Goal: Contribute content: Add original content to the website for others to see

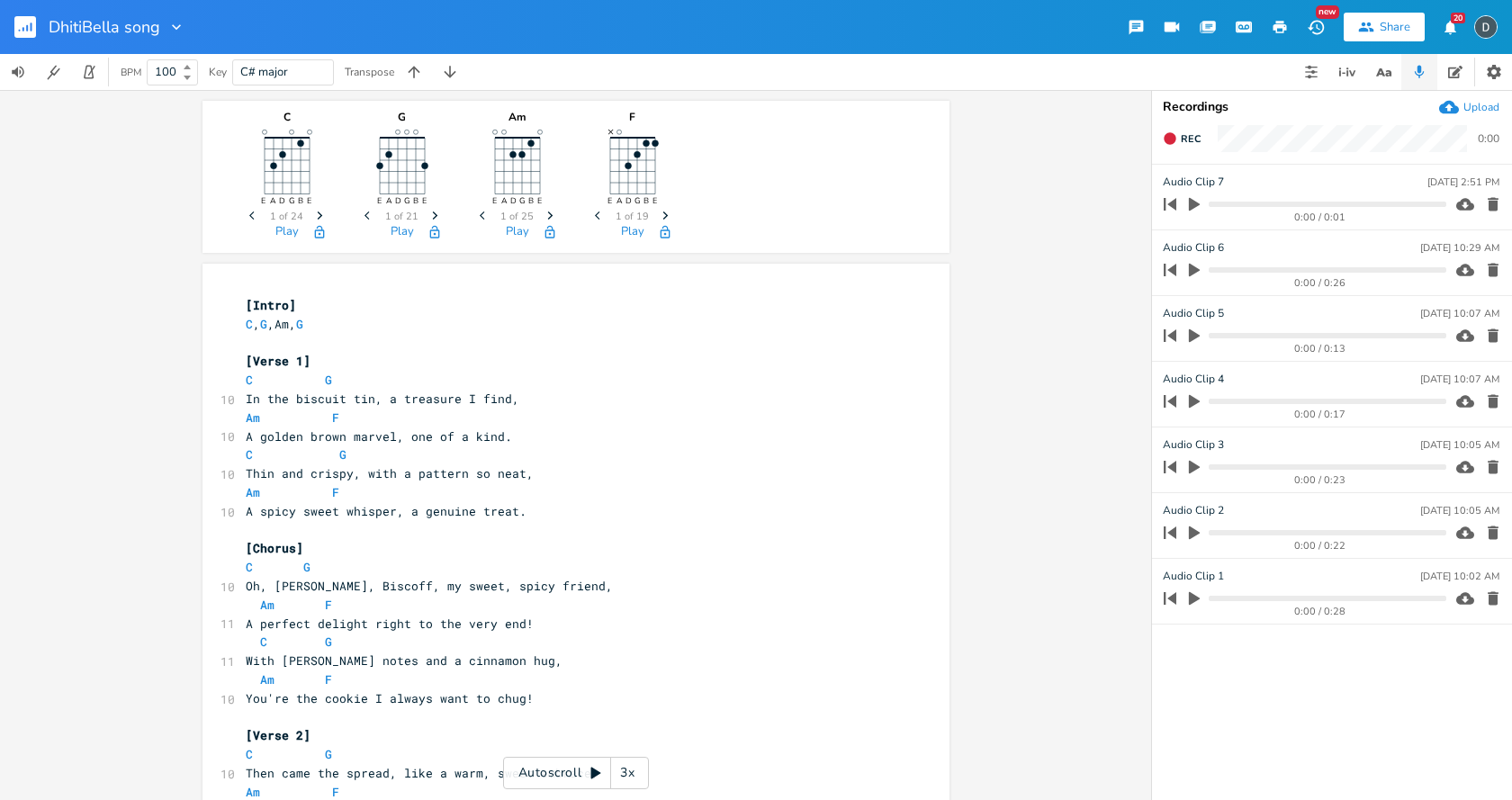
click at [1195, 603] on icon "button" at bounding box center [1194, 599] width 17 height 17
click at [1193, 528] on icon "button" at bounding box center [1194, 533] width 17 height 17
click at [1188, 597] on icon "button" at bounding box center [1194, 599] width 15 height 15
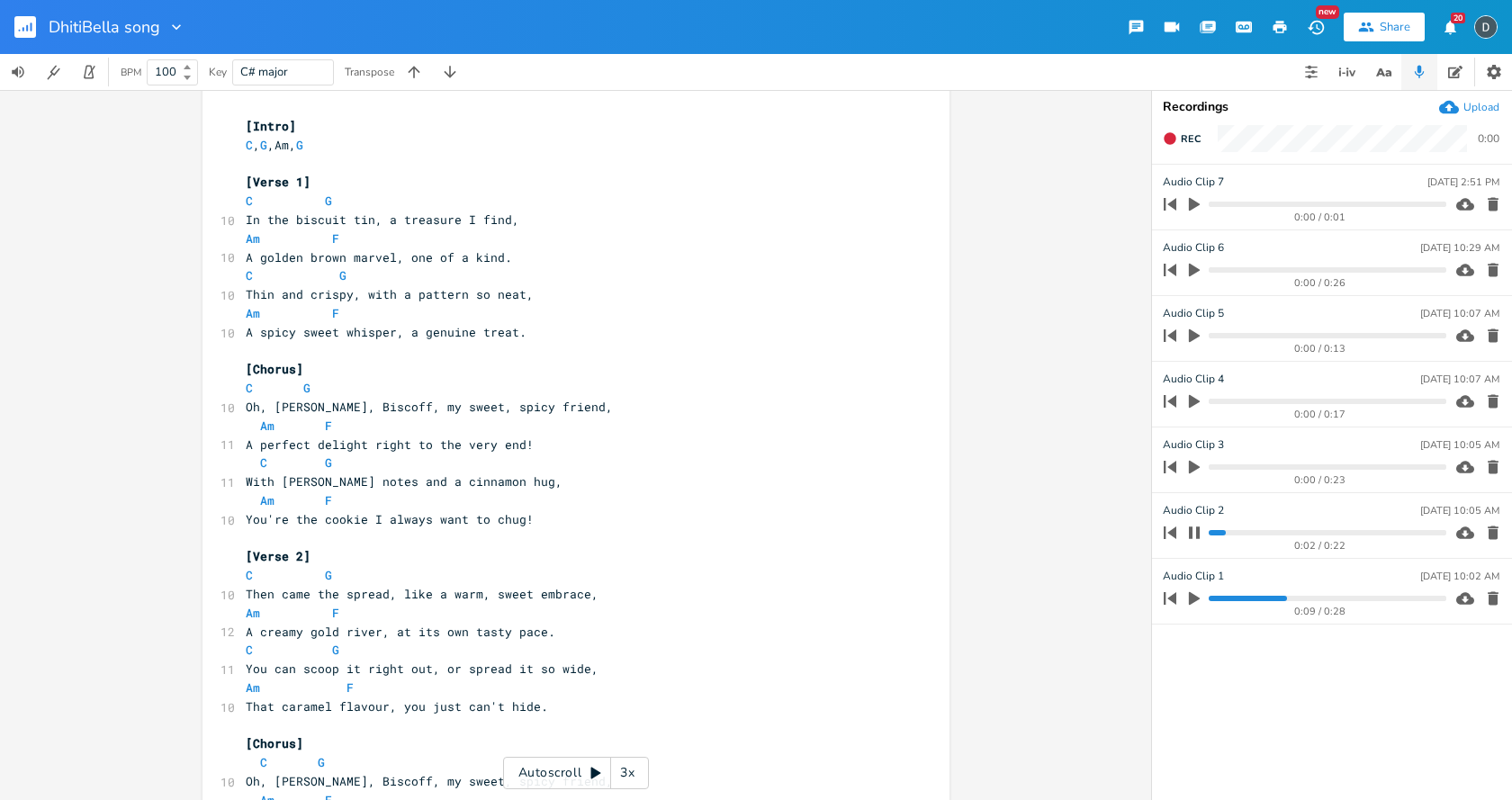
scroll to position [180, 0]
click at [1196, 534] on icon "button" at bounding box center [1194, 533] width 15 height 15
click at [1197, 478] on div "0:00 / 0:23" at bounding box center [1320, 480] width 252 height 10
click at [1195, 474] on icon "button" at bounding box center [1194, 467] width 17 height 17
click at [1195, 474] on button "button" at bounding box center [1194, 466] width 24 height 28
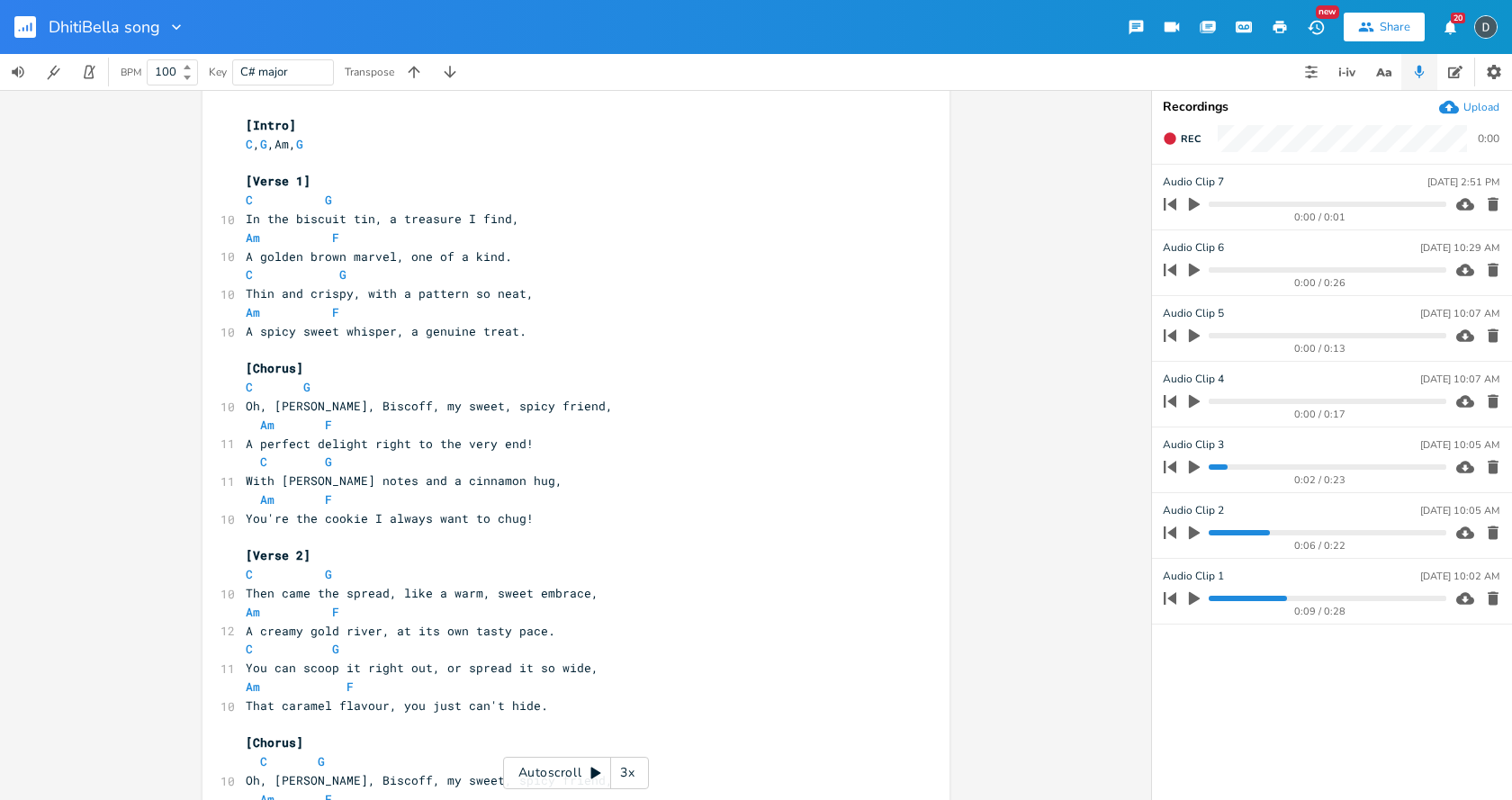
click at [1192, 204] on icon "button" at bounding box center [1194, 205] width 11 height 14
click at [1200, 277] on icon "button" at bounding box center [1194, 270] width 17 height 17
drag, startPoint x: 1191, startPoint y: 333, endPoint x: 1186, endPoint y: 315, distance: 18.7
click at [1191, 331] on icon "button" at bounding box center [1194, 337] width 11 height 14
click at [1191, 270] on icon "button" at bounding box center [1194, 270] width 11 height 12
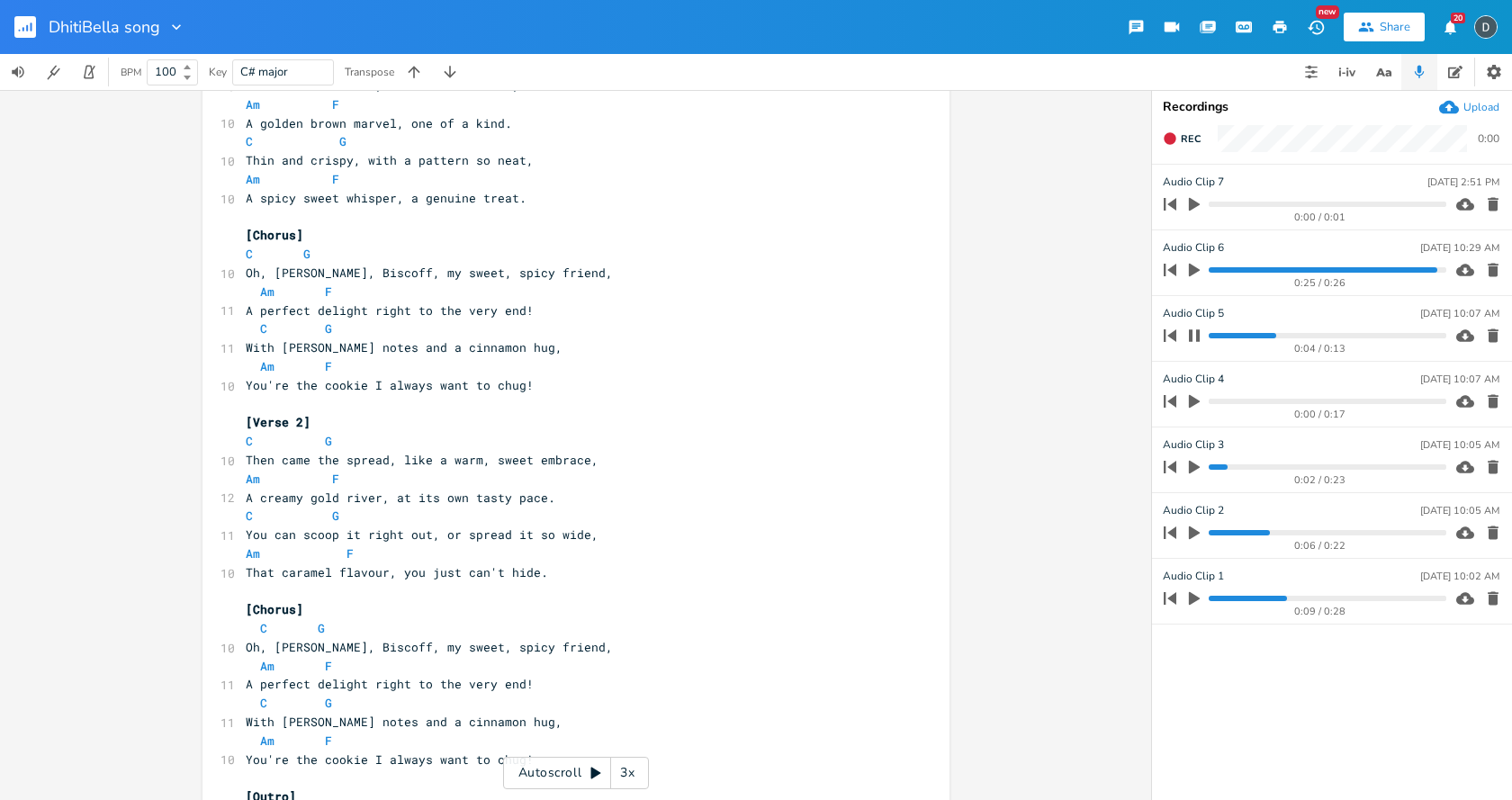
scroll to position [450, 0]
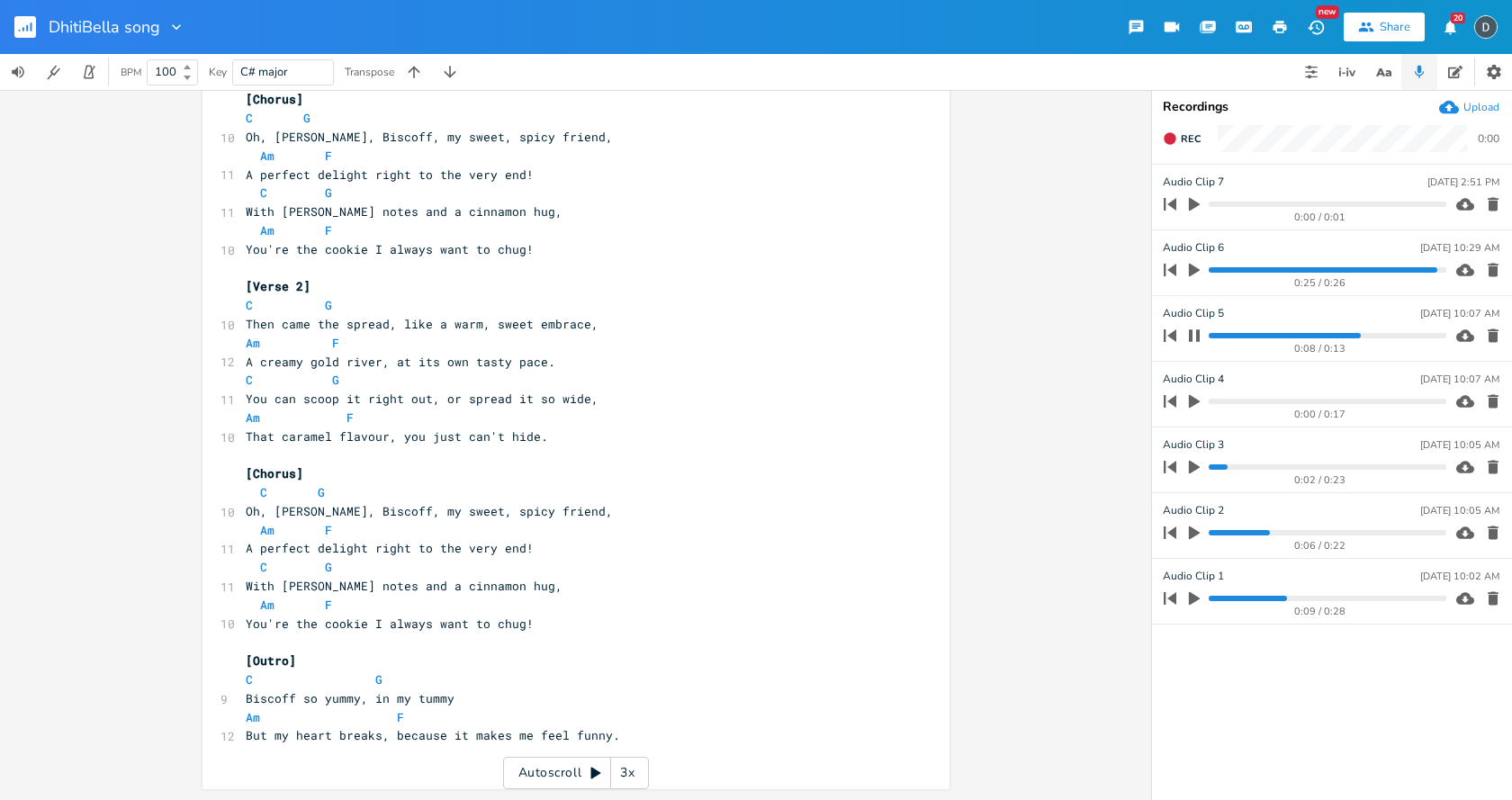
click at [1194, 409] on div "0:00 / 0:17" at bounding box center [1320, 414] width 252 height 10
click at [1190, 400] on icon "button" at bounding box center [1194, 402] width 11 height 14
click at [1202, 343] on div "0:09 / 0:13" at bounding box center [1302, 335] width 288 height 28
click at [1196, 338] on icon "button" at bounding box center [1194, 336] width 15 height 15
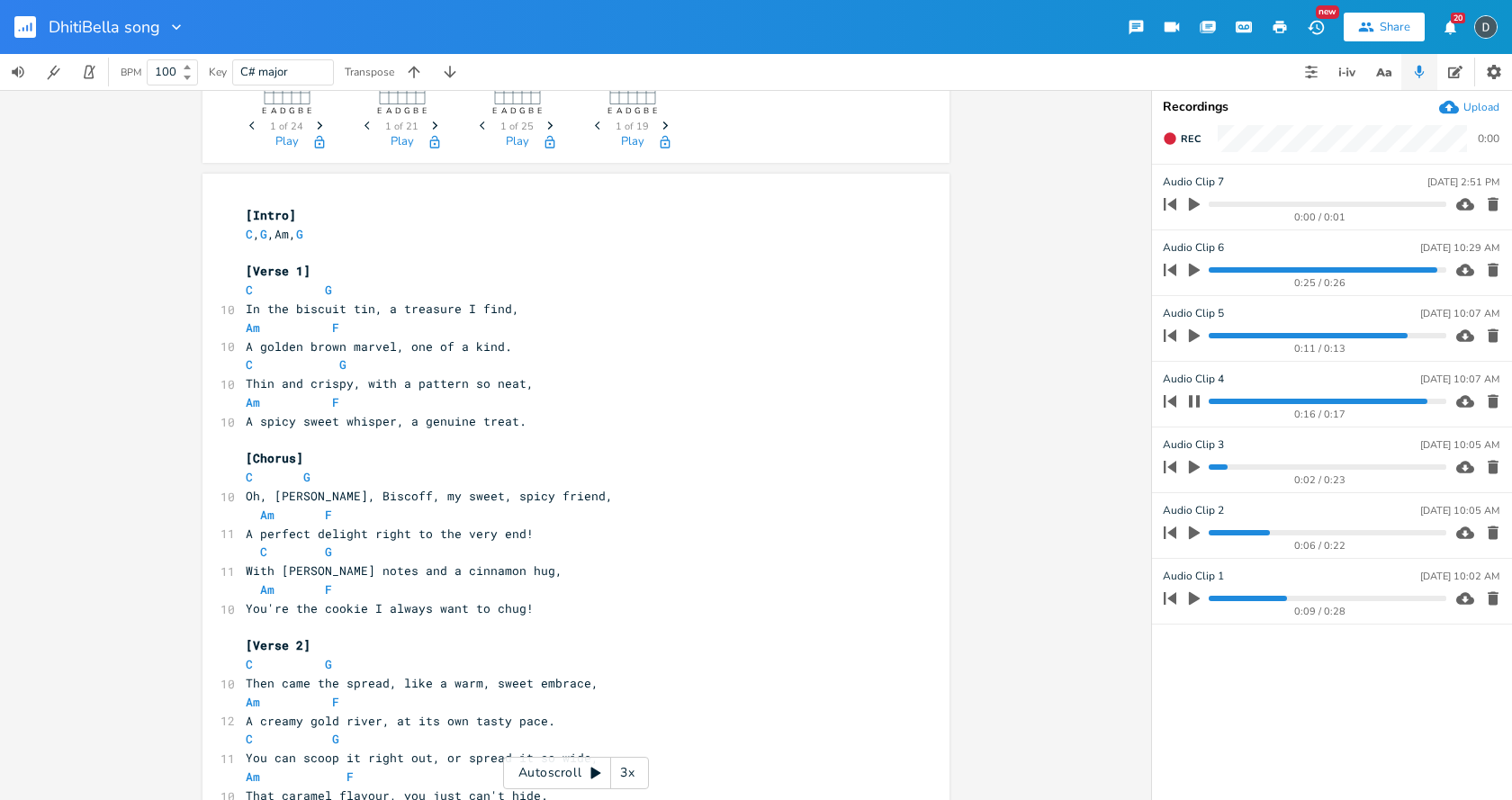
scroll to position [0, 0]
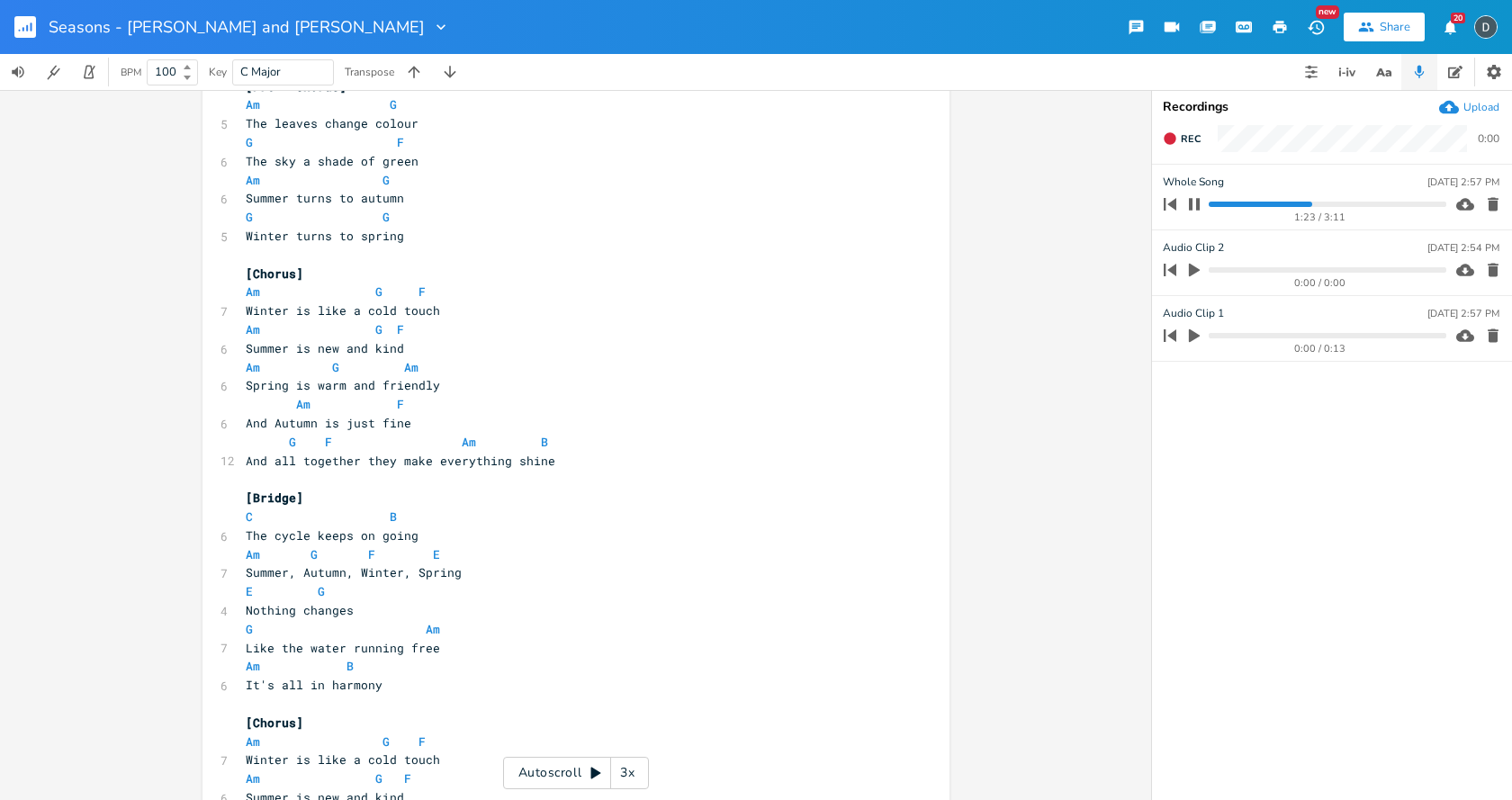
scroll to position [1170, 0]
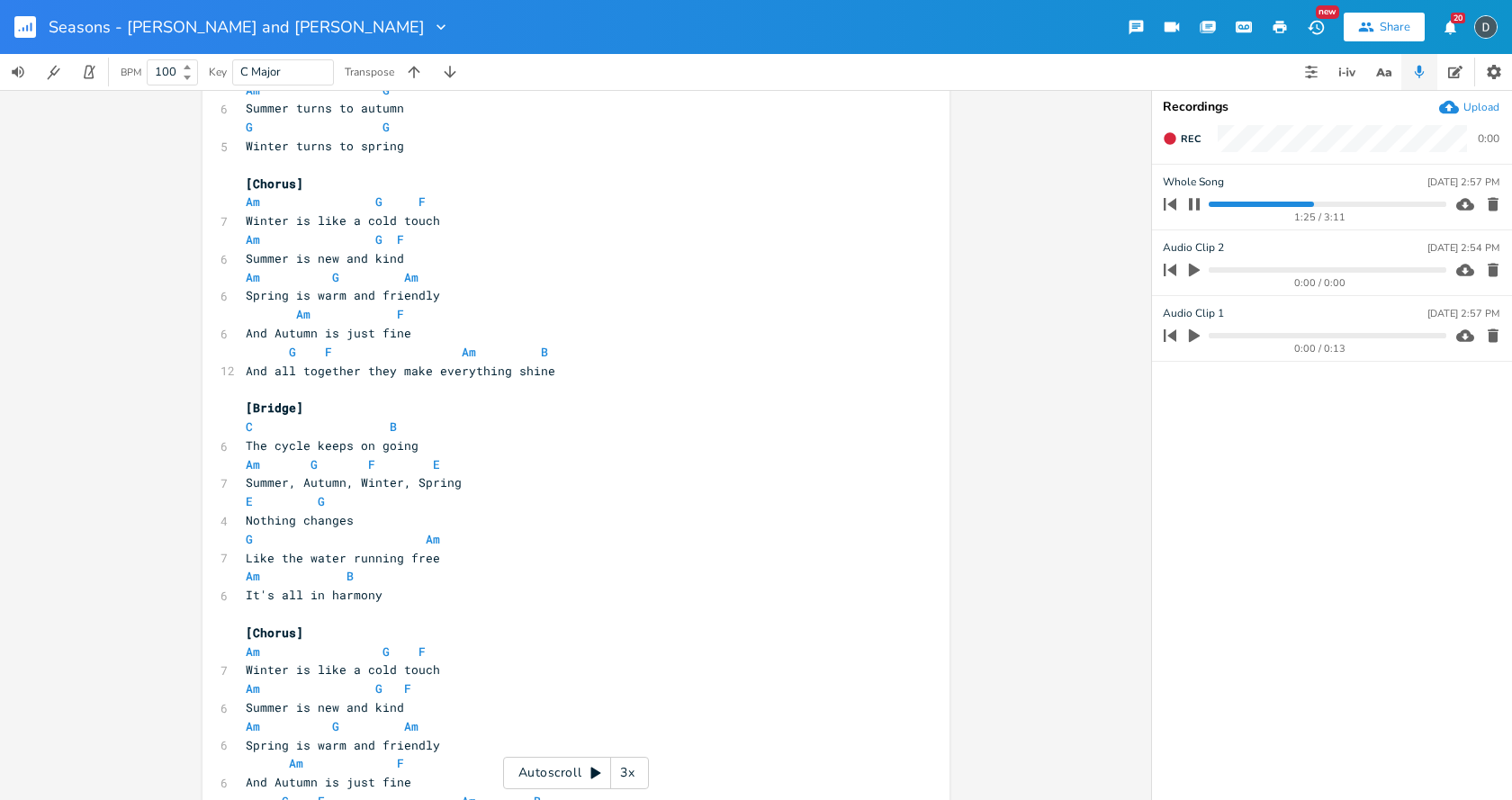
click at [1352, 207] on div "1:25 / 3:11" at bounding box center [1302, 204] width 288 height 28
click at [1354, 202] on progress at bounding box center [1327, 204] width 236 height 6
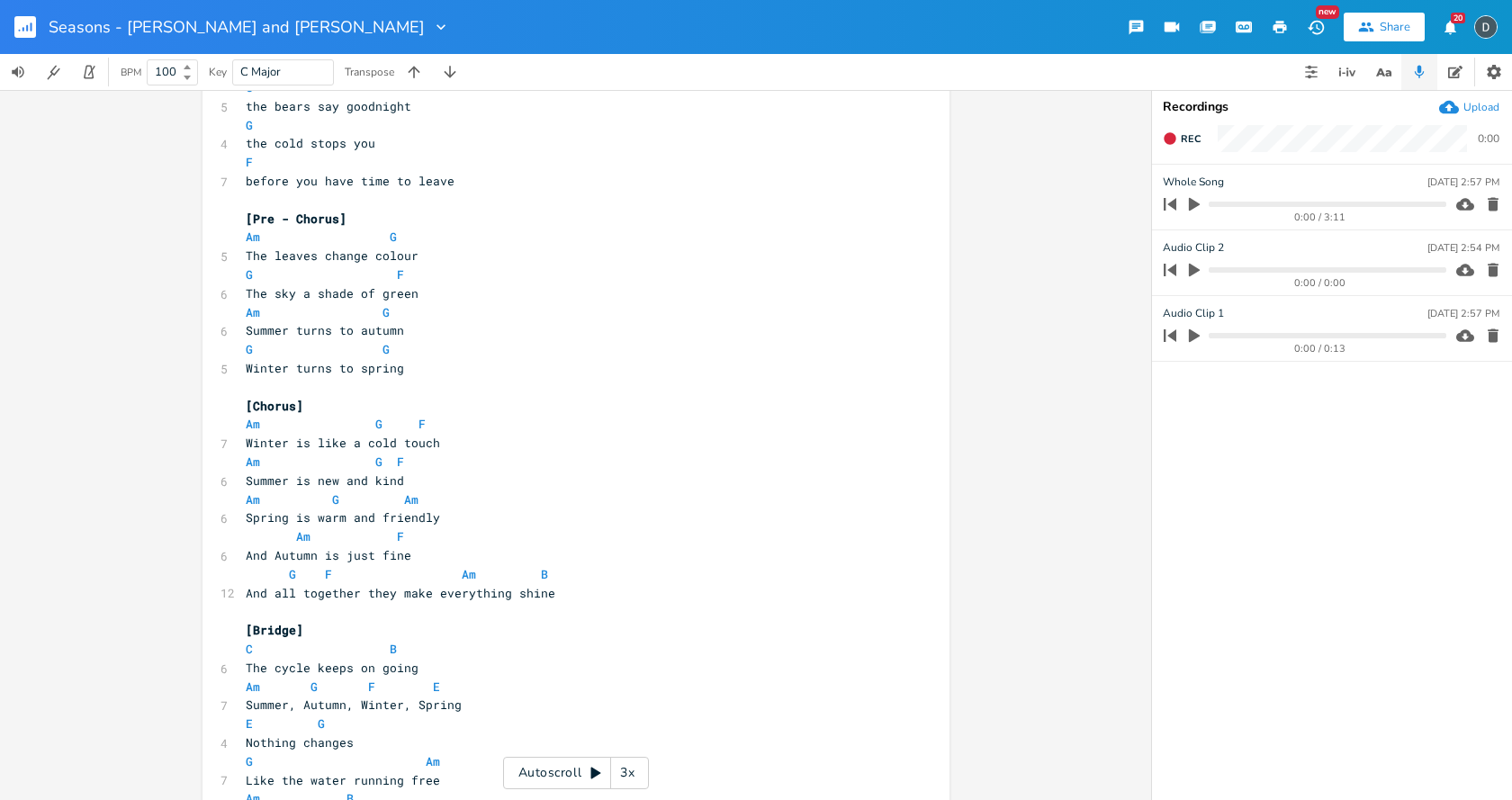
scroll to position [898, 0]
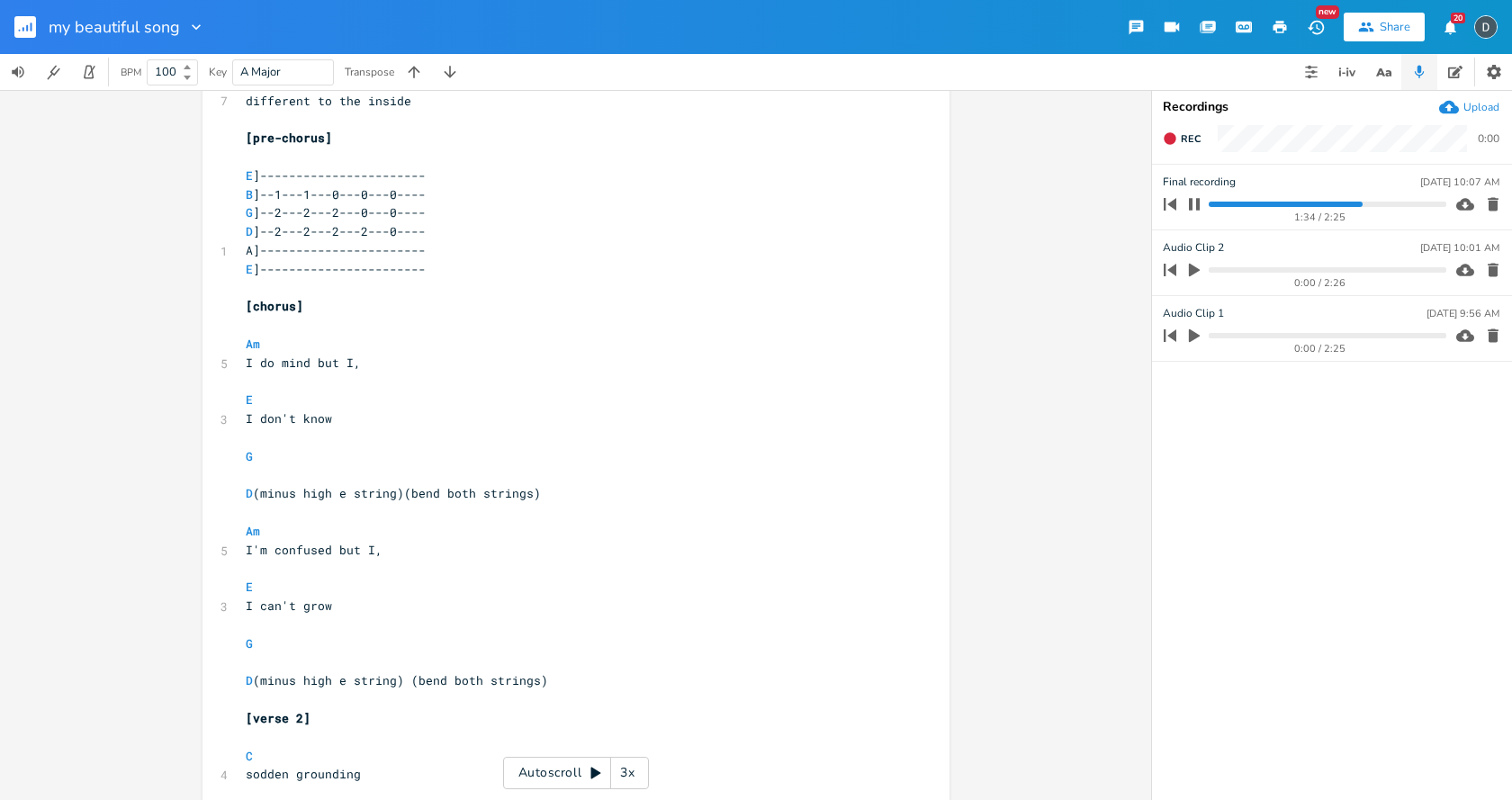
scroll to position [990, 0]
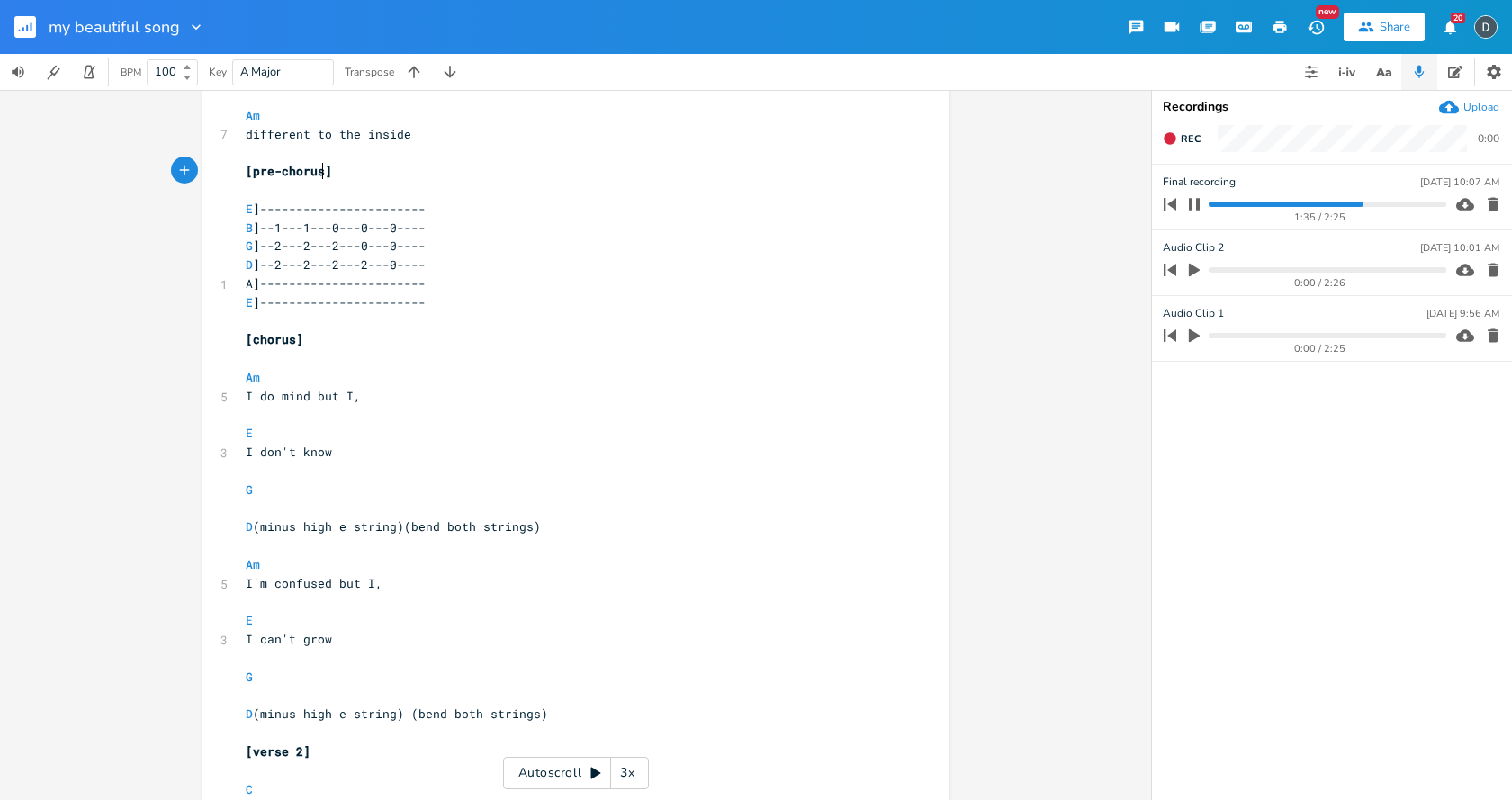
click at [316, 173] on span "[pre-chorus]" at bounding box center [288, 171] width 86 height 17
type textarea "break"
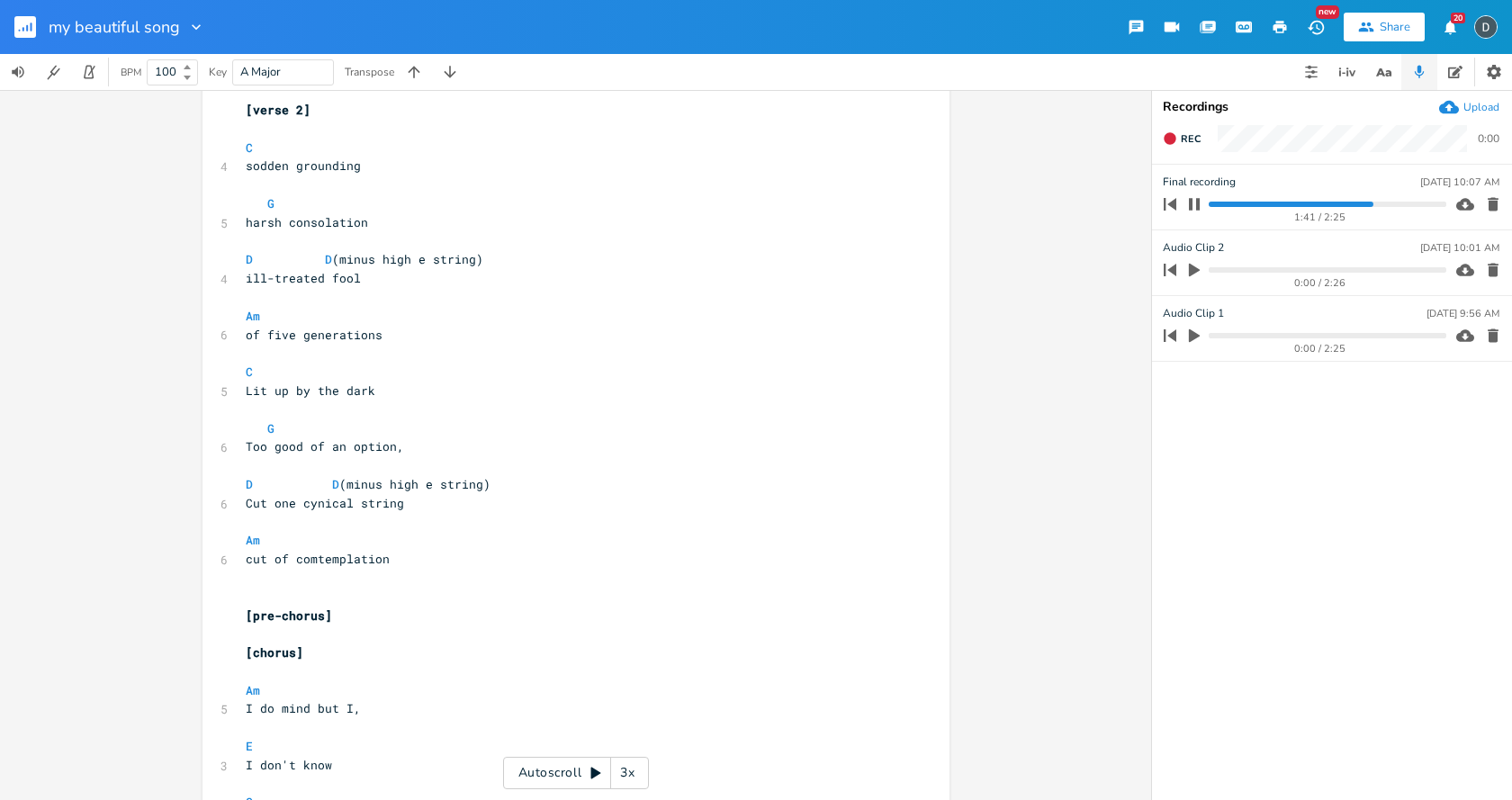
scroll to position [1801, 0]
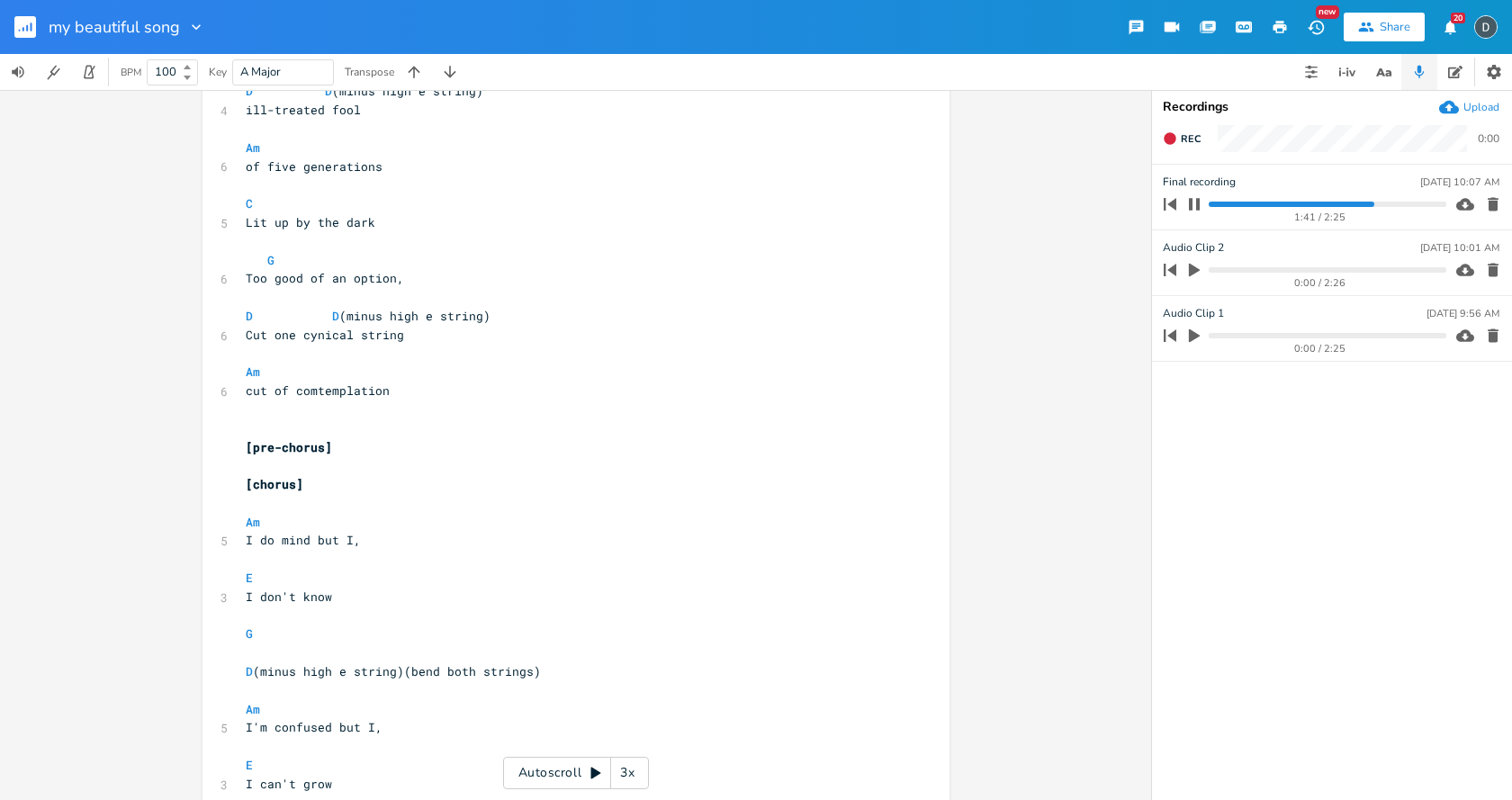
click at [315, 453] on span "[pre-chorus]" at bounding box center [288, 448] width 86 height 17
type textarea "break"
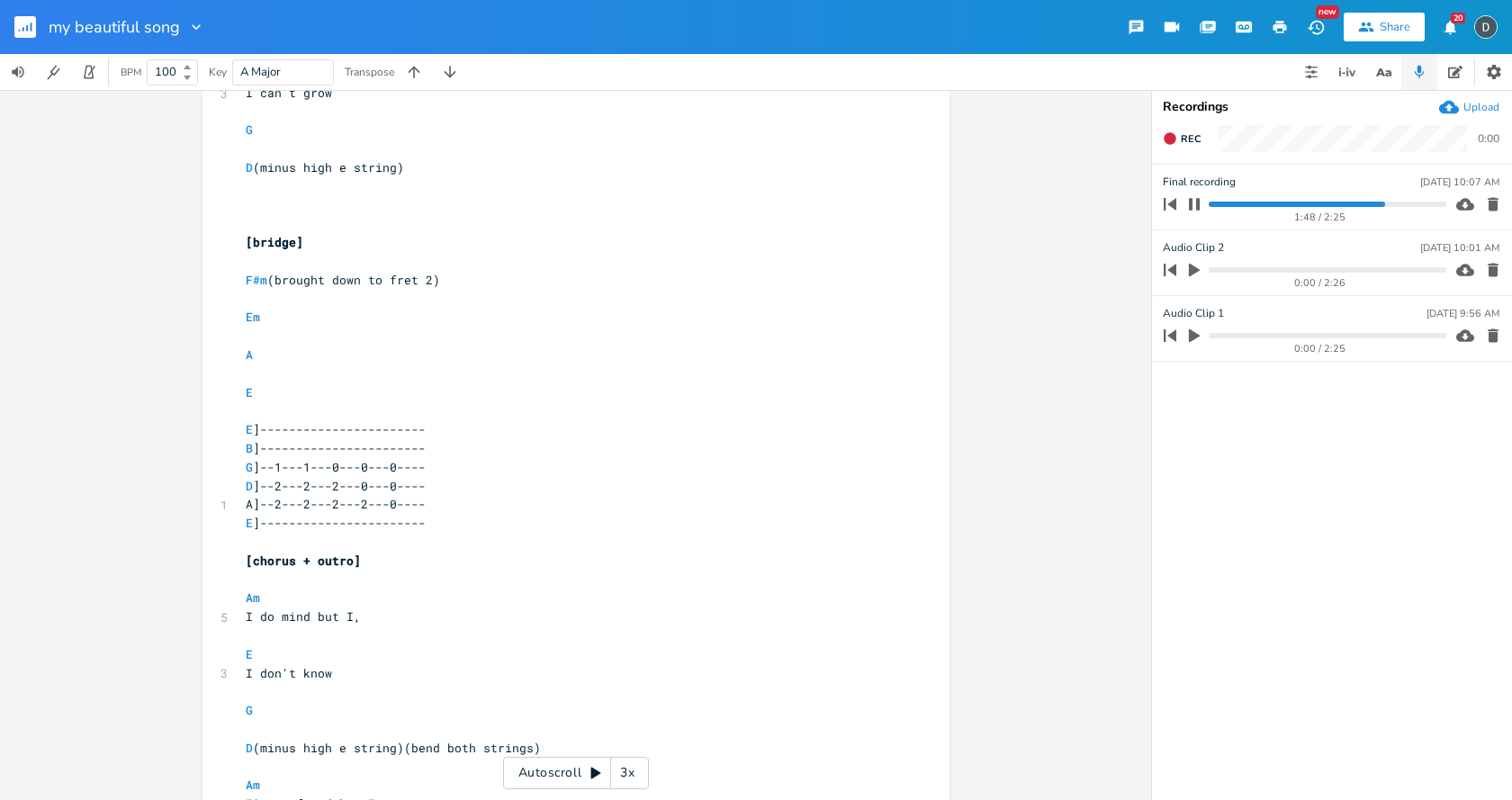
scroll to position [2521, 0]
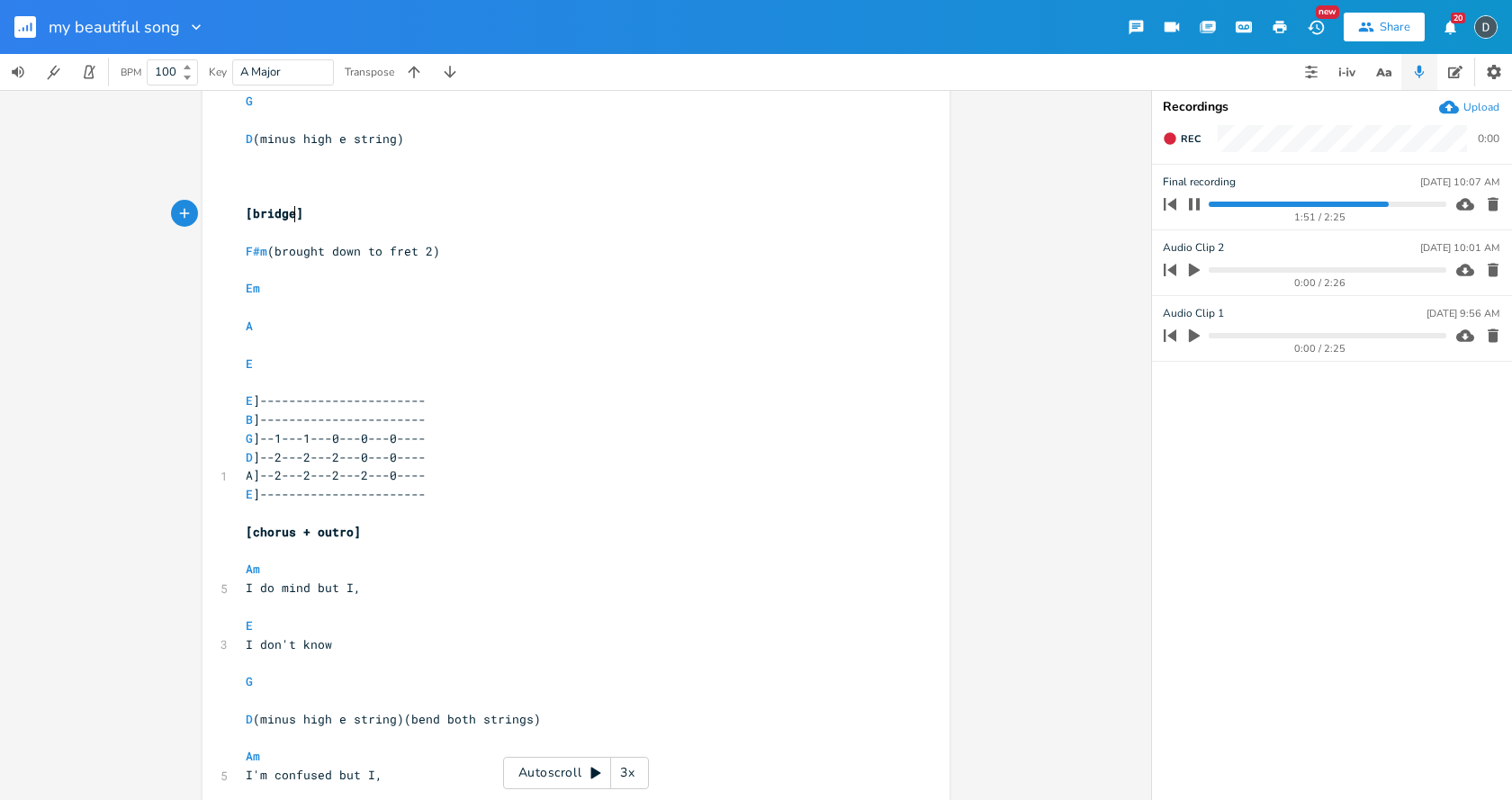
click at [287, 212] on span "[bridge]" at bounding box center [274, 213] width 58 height 17
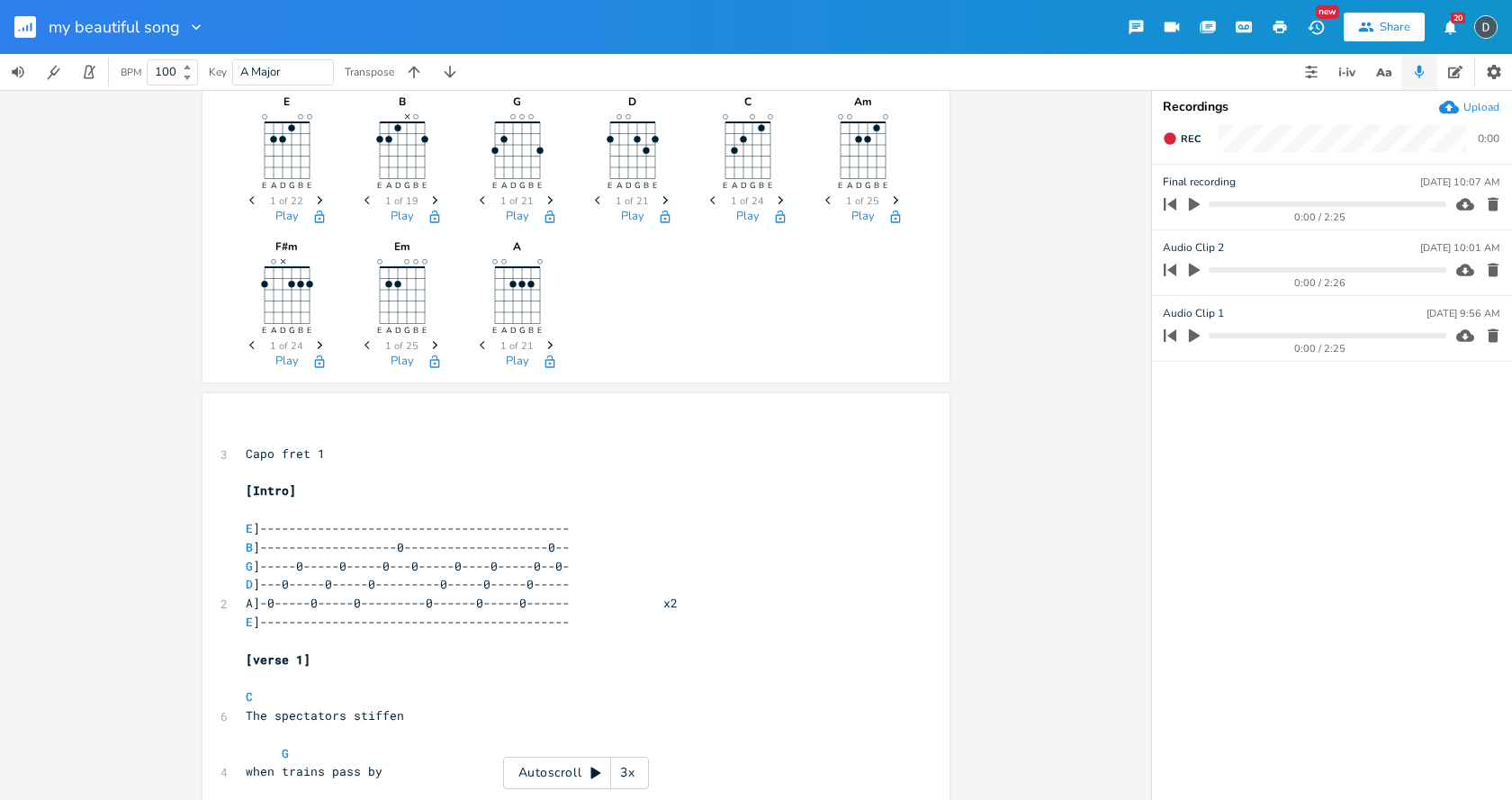
scroll to position [0, 0]
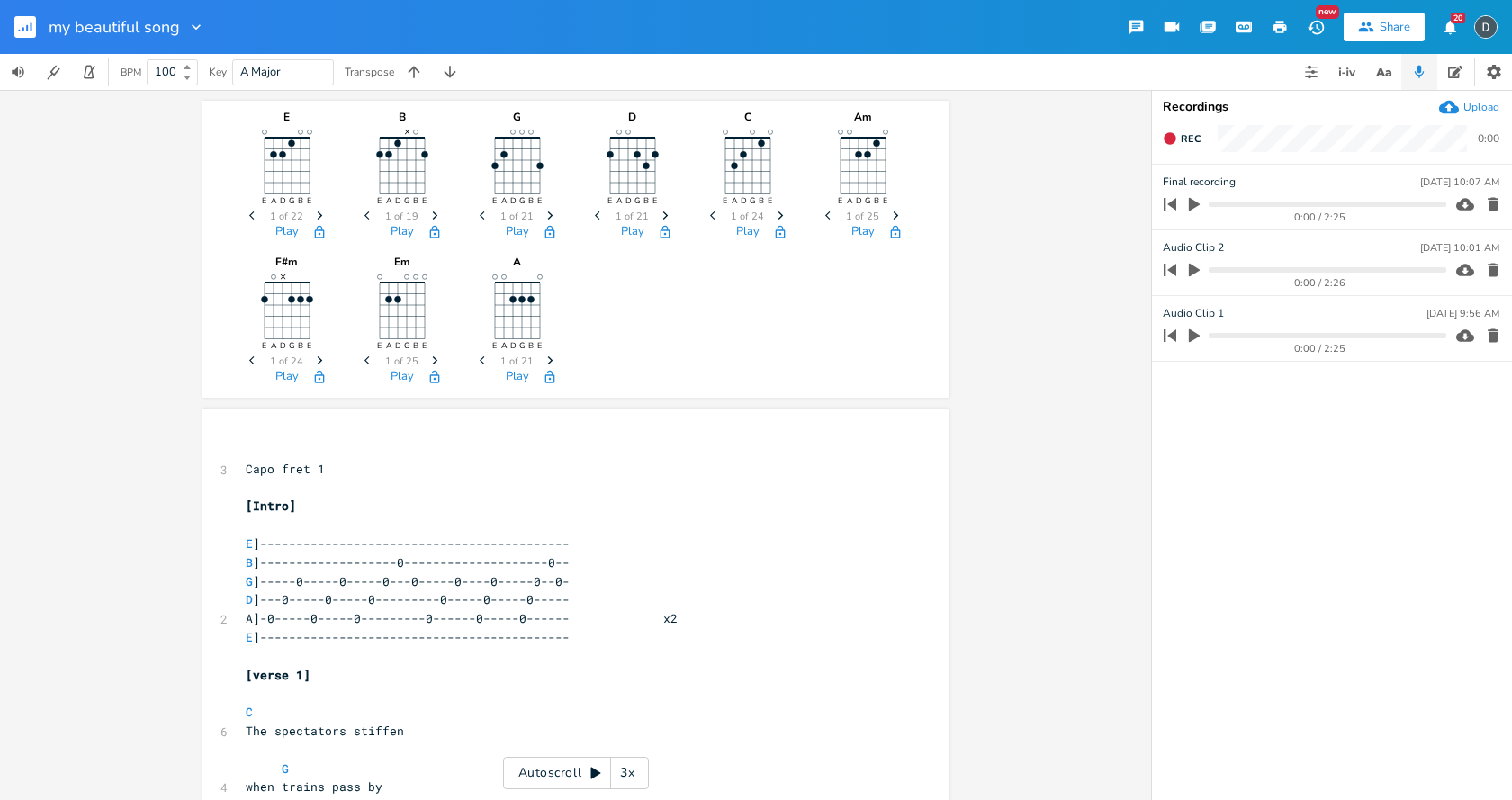
type textarea "instrumental"
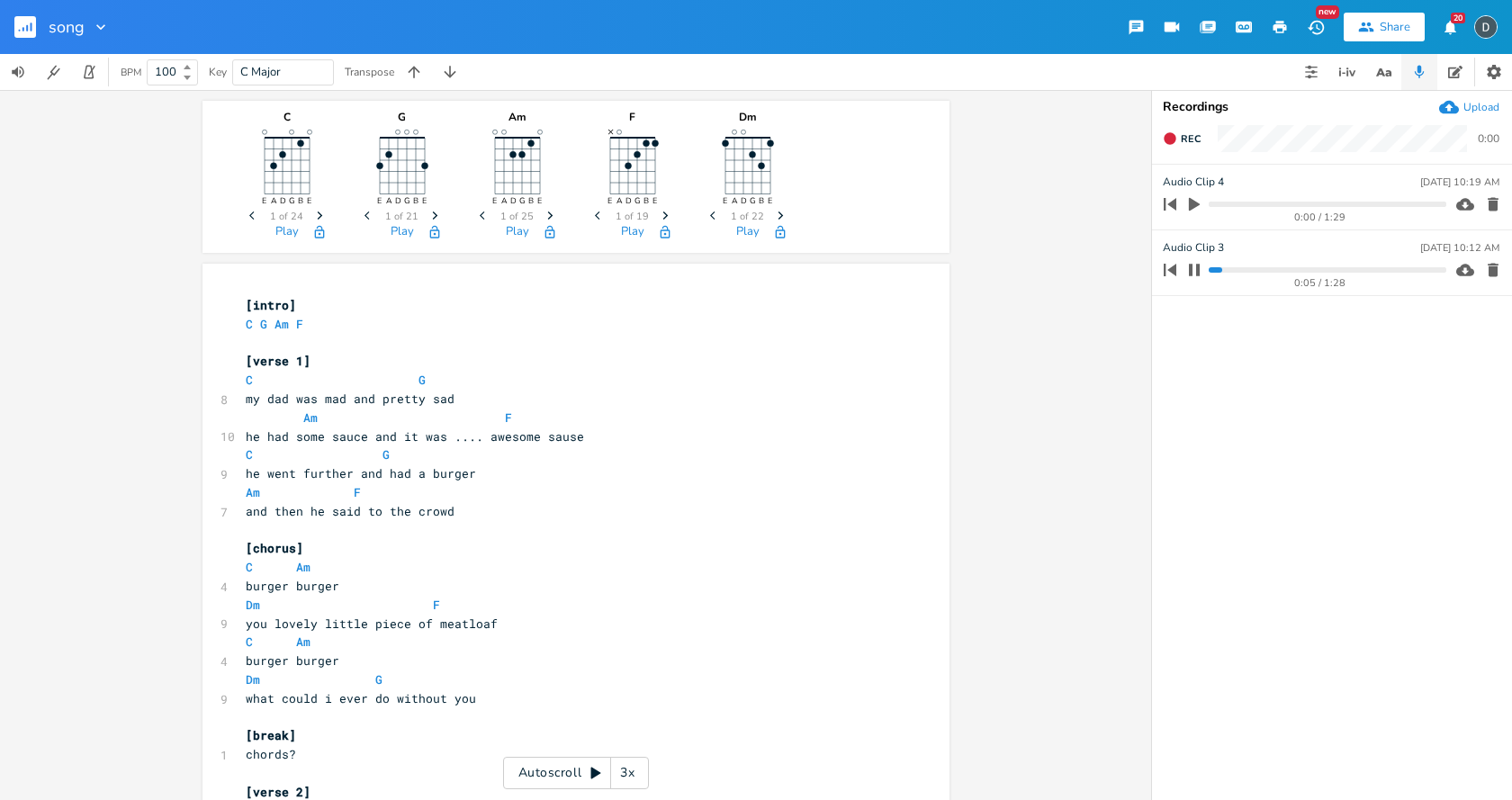
drag, startPoint x: 0, startPoint y: 0, endPoint x: 1196, endPoint y: 267, distance: 1225.4
click at [1196, 267] on icon "button" at bounding box center [1194, 270] width 15 height 15
click at [1195, 212] on div "0:00 / 1:29" at bounding box center [1320, 217] width 252 height 10
click at [1194, 209] on icon "button" at bounding box center [1194, 204] width 17 height 17
